Goal: Task Accomplishment & Management: Manage account settings

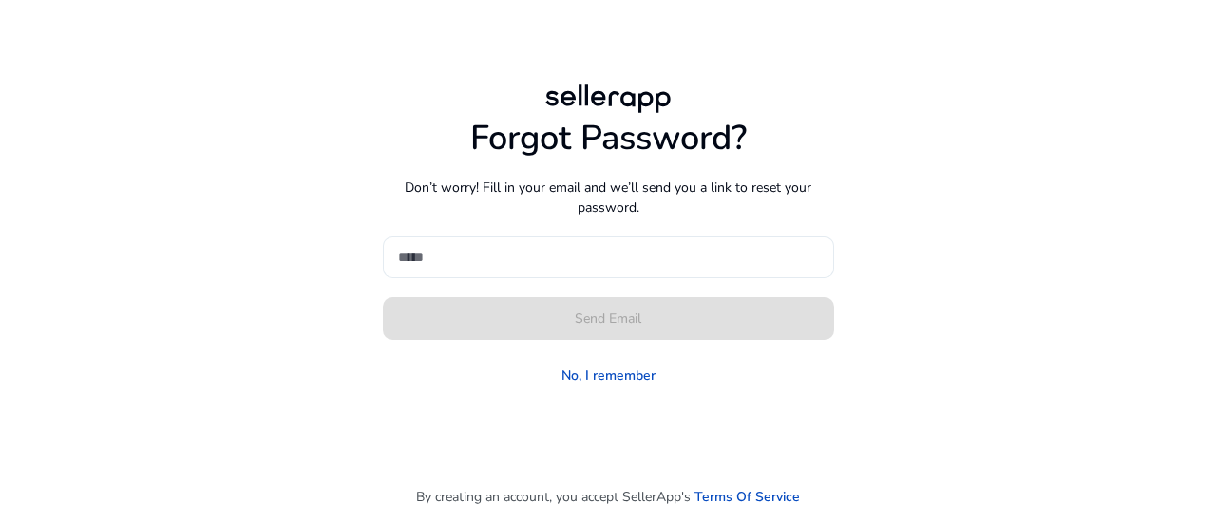
click at [477, 245] on div at bounding box center [608, 258] width 421 height 42
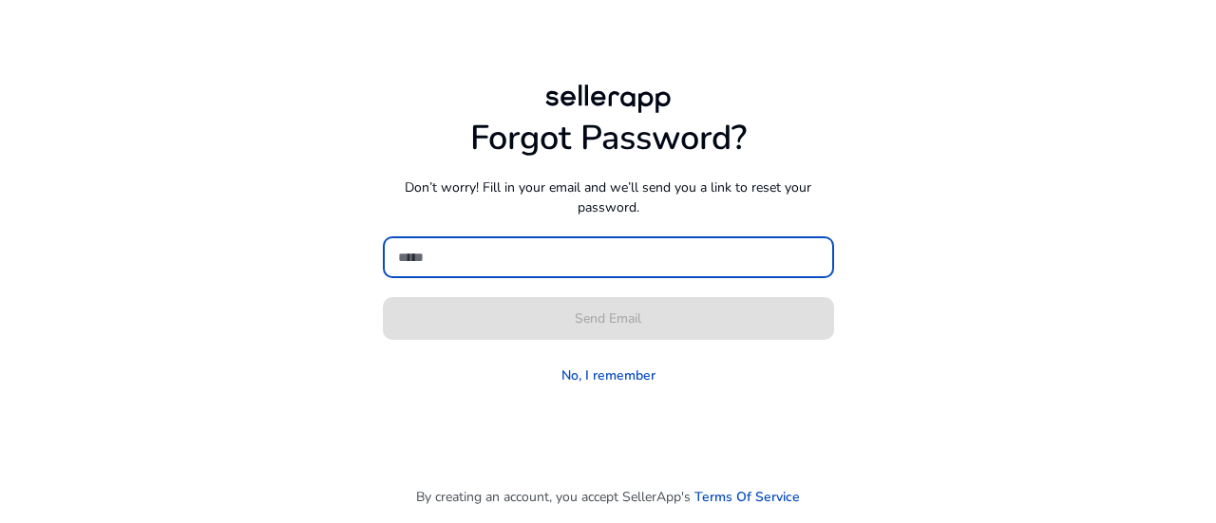
click at [475, 261] on input at bounding box center [608, 257] width 421 height 21
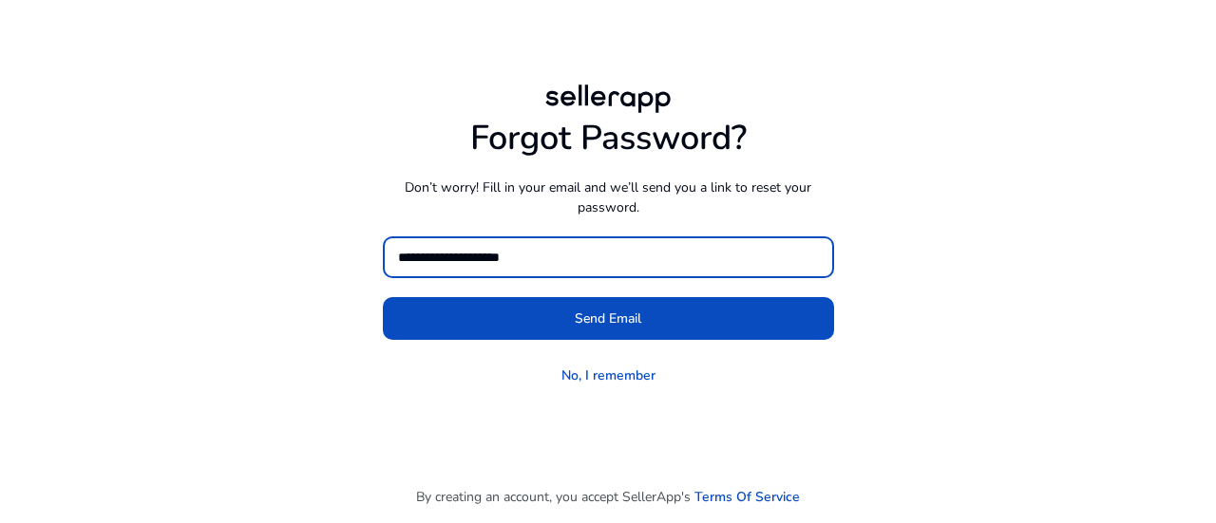
type input "**********"
click at [383, 297] on button "Send Email" at bounding box center [608, 318] width 451 height 43
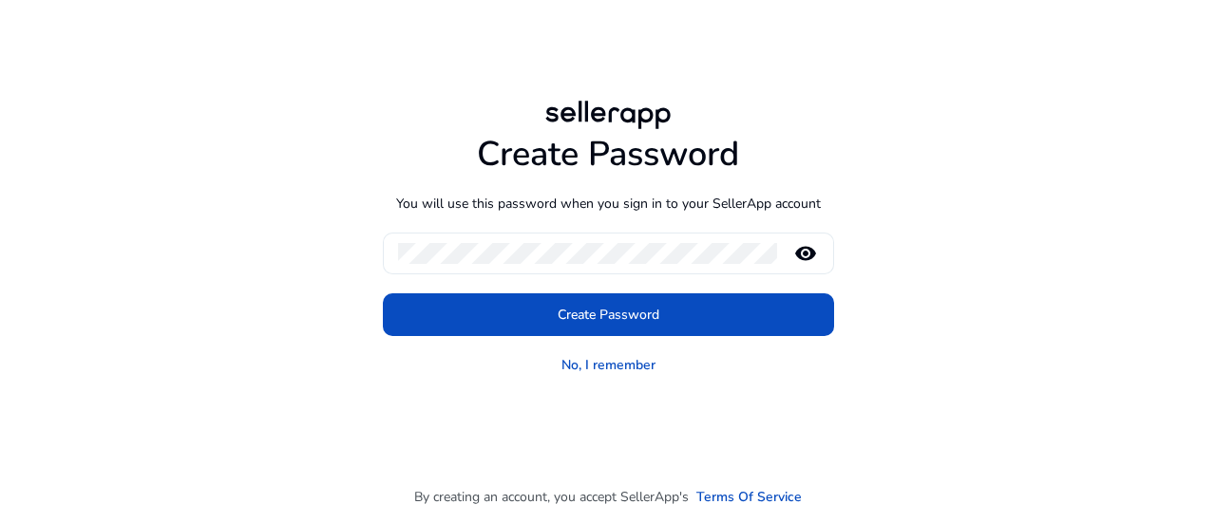
click at [813, 250] on mat-icon "remove_red_eye" at bounding box center [806, 253] width 46 height 23
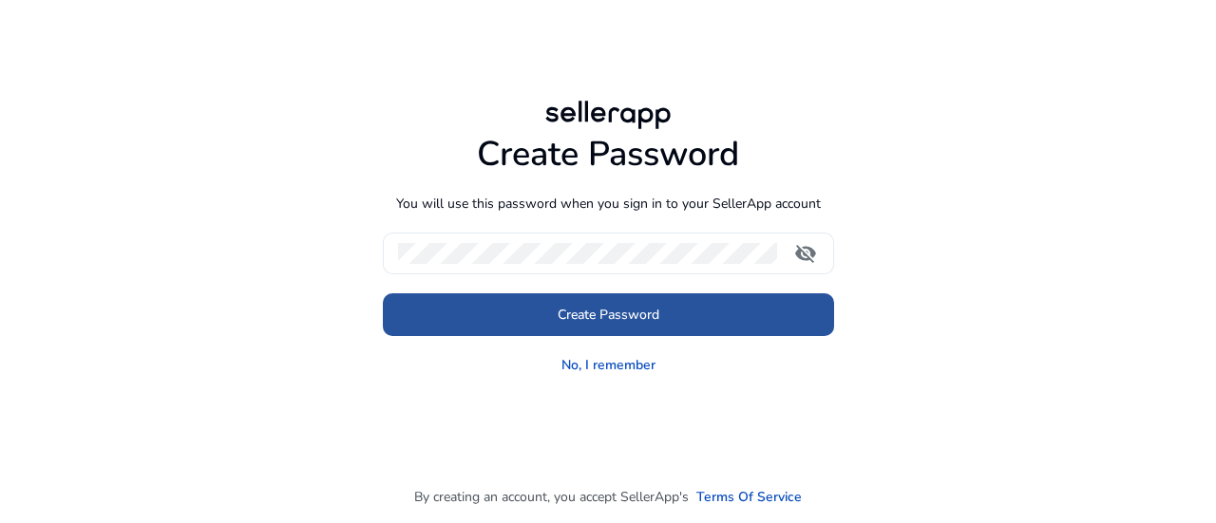
click at [648, 327] on span at bounding box center [608, 316] width 451 height 46
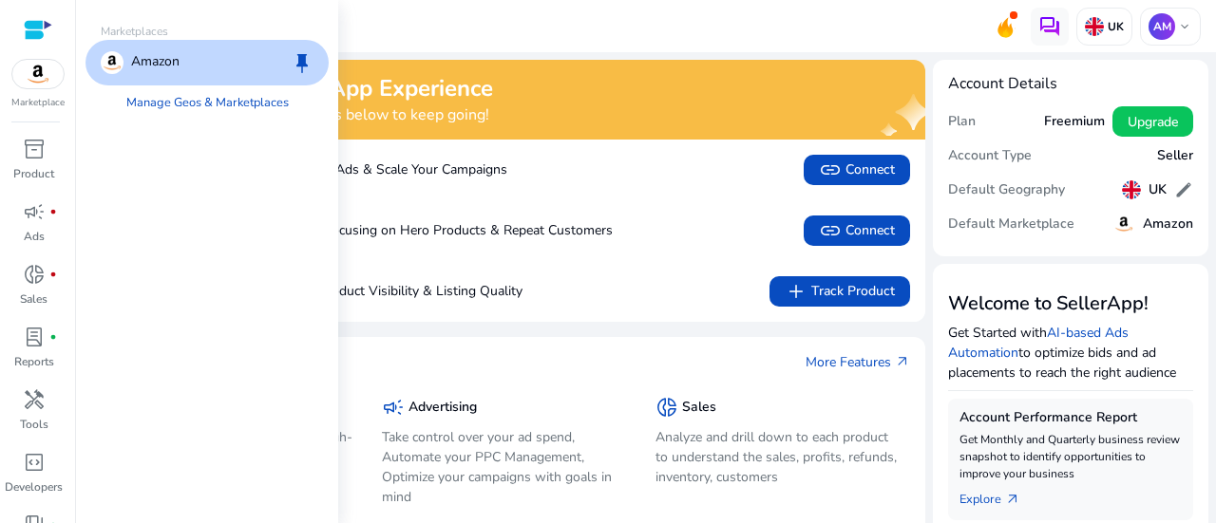
click at [38, 66] on img at bounding box center [37, 74] width 51 height 28
click at [173, 58] on p "Amazon" at bounding box center [155, 62] width 48 height 23
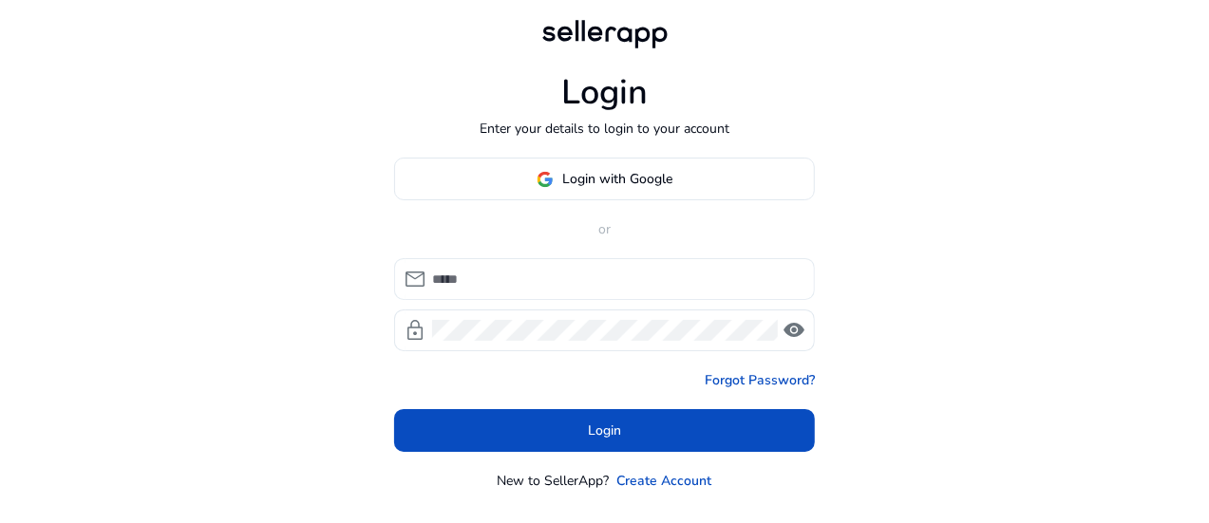
click at [549, 277] on input at bounding box center [616, 279] width 368 height 21
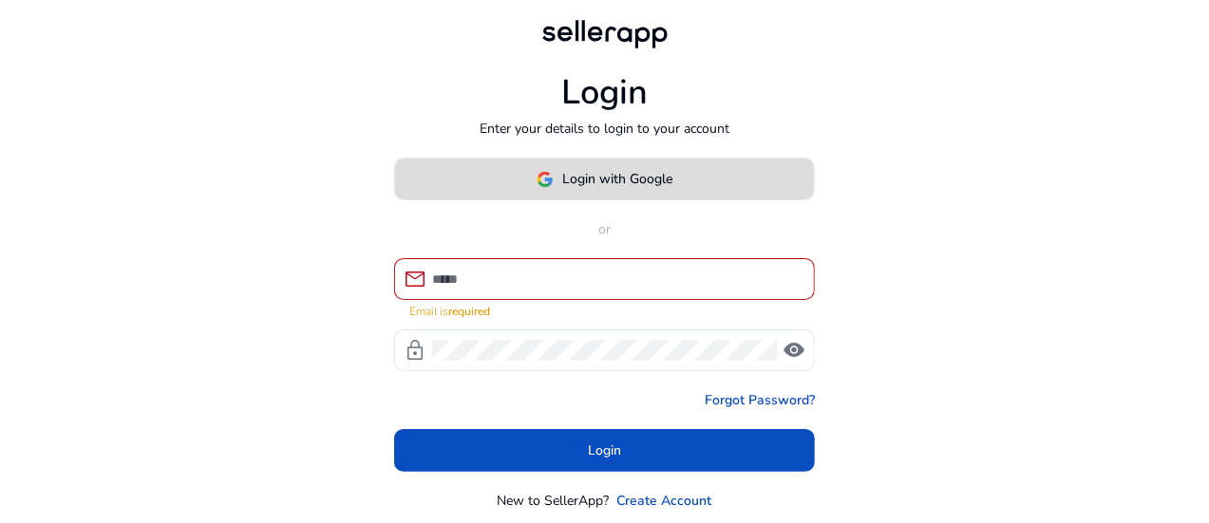
click at [604, 185] on span "Login with Google" at bounding box center [618, 179] width 110 height 20
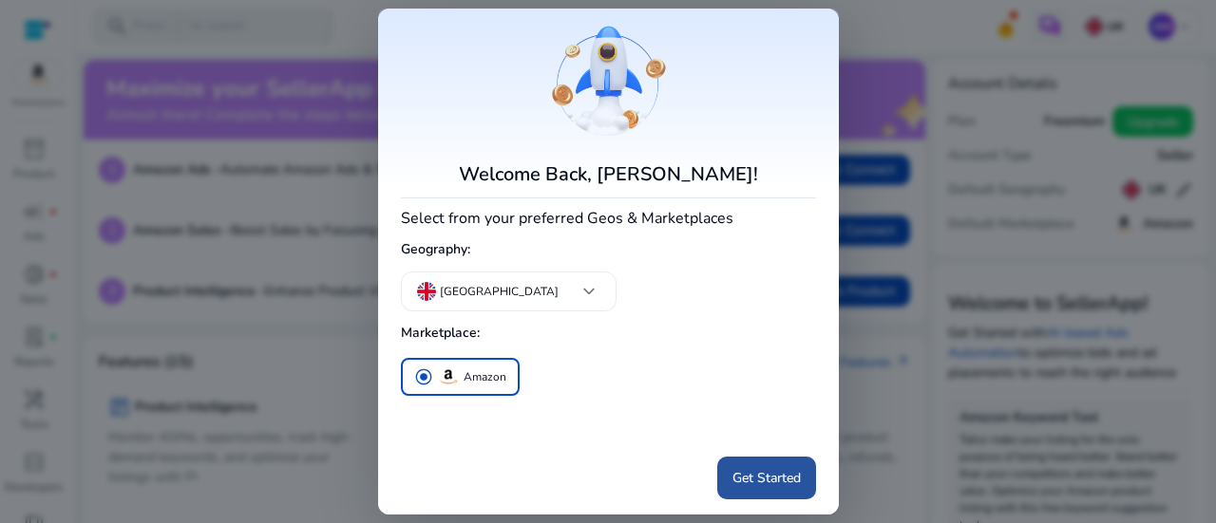
click at [754, 474] on span "Get Started" at bounding box center [766, 478] width 68 height 20
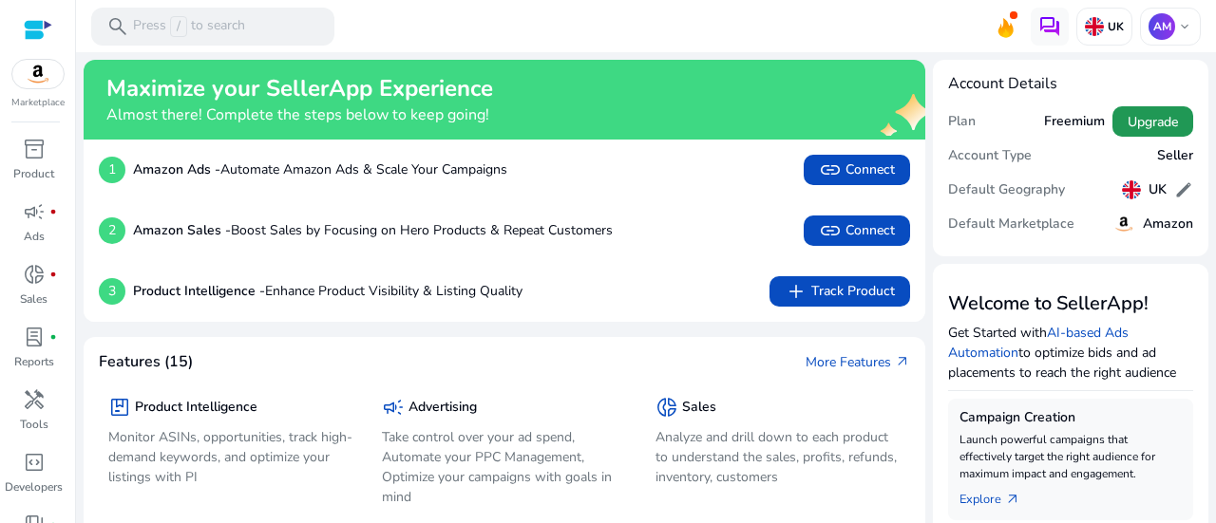
click at [1136, 126] on span "Upgrade" at bounding box center [1152, 122] width 50 height 20
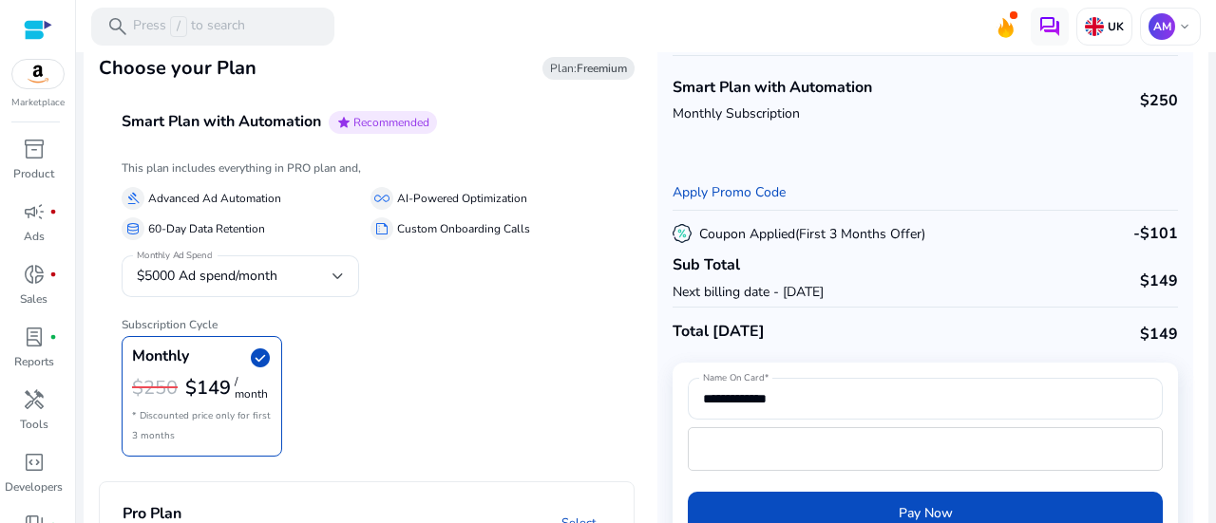
scroll to position [121, 0]
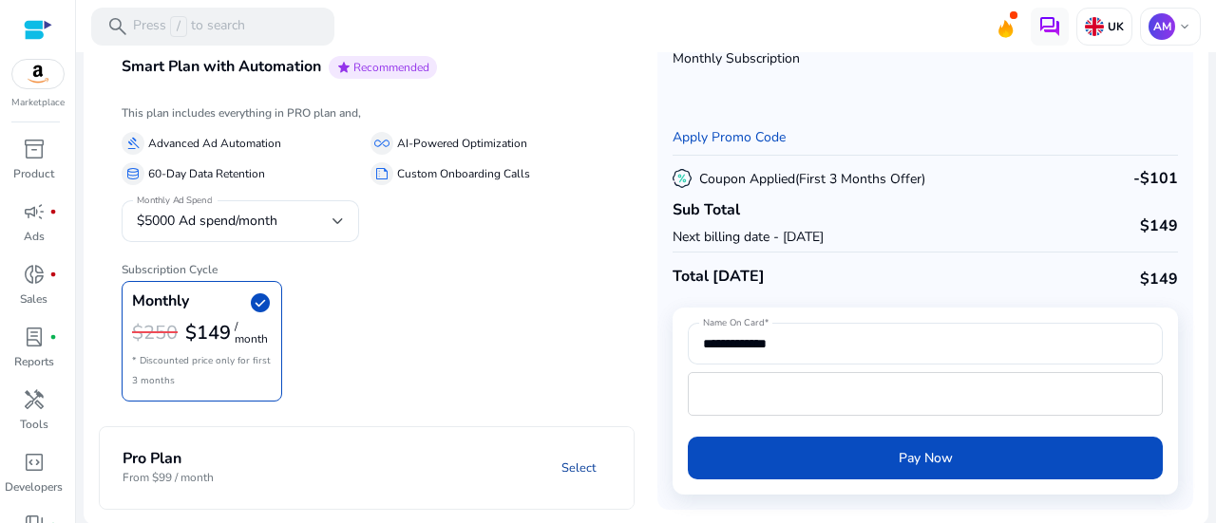
click at [571, 471] on link "Select" at bounding box center [578, 468] width 65 height 34
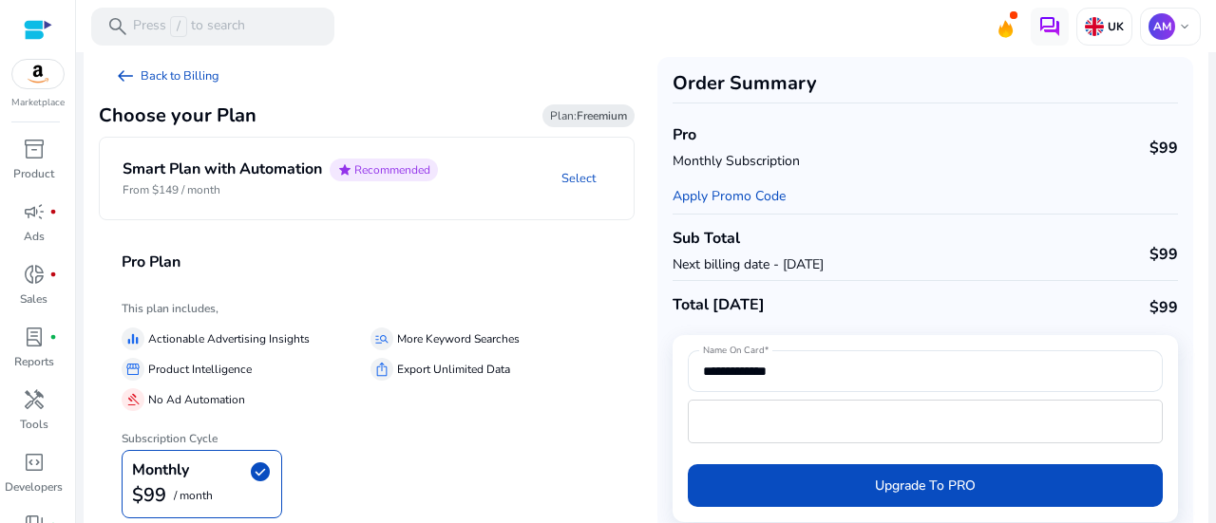
scroll to position [0, 0]
